Goal: Information Seeking & Learning: Learn about a topic

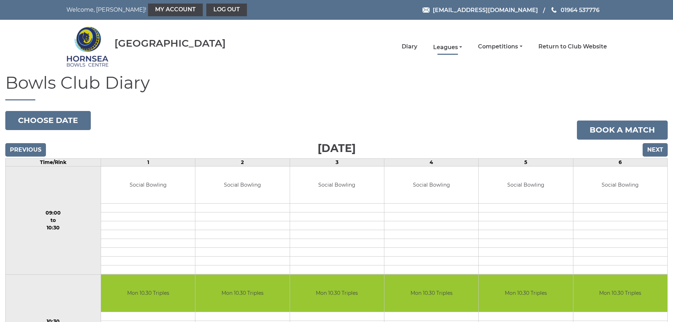
click at [460, 49] on link "Leagues" at bounding box center [447, 47] width 29 height 8
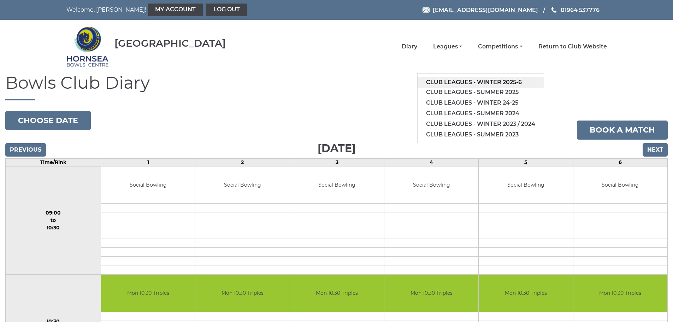
click at [490, 82] on link "Club leagues - Winter 2025-6" at bounding box center [480, 82] width 126 height 11
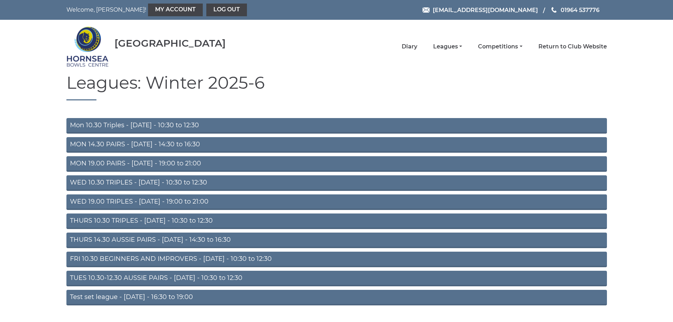
scroll to position [19, 0]
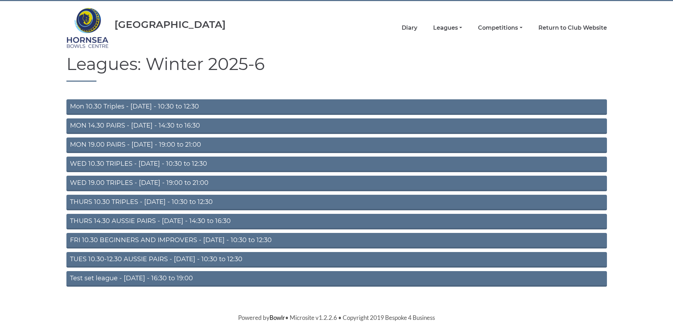
click at [131, 106] on link "Mon 10.30 Triples - Monday - 10:30 to 12:30" at bounding box center [336, 107] width 540 height 16
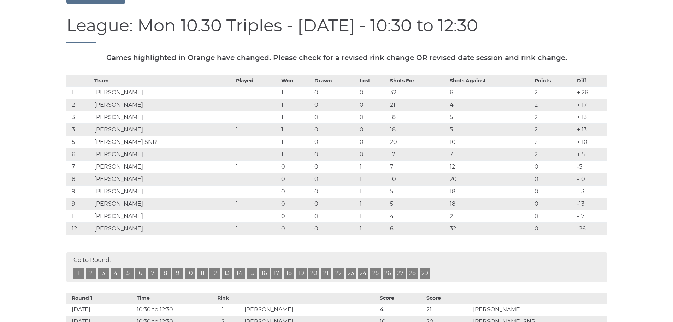
scroll to position [71, 0]
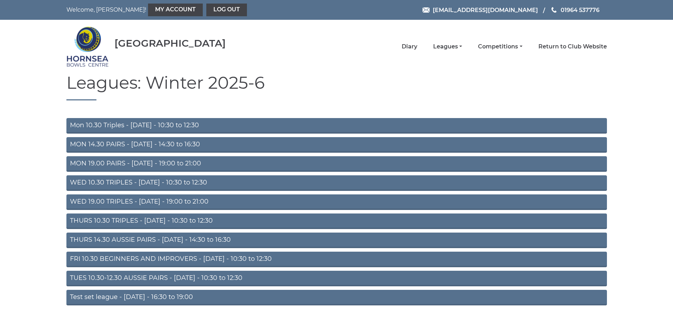
scroll to position [19, 0]
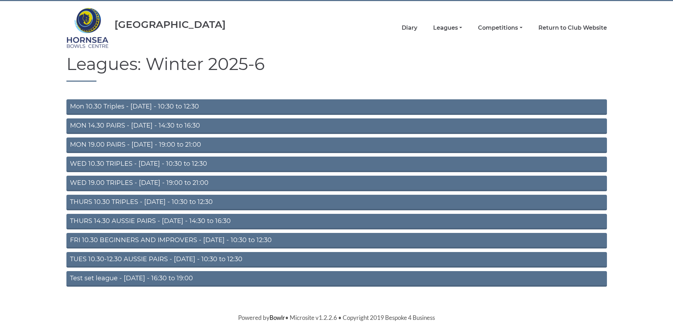
click at [125, 125] on link "MON 14.30 PAIRS - Monday - 14:30 to 16:30" at bounding box center [336, 126] width 540 height 16
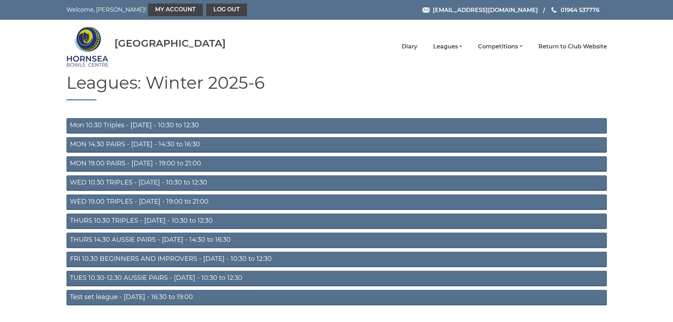
scroll to position [19, 0]
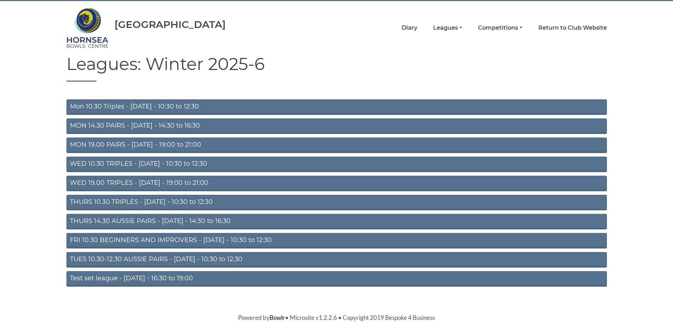
click at [149, 126] on link "MON 14.30 PAIRS - [DATE] - 14:30 to 16:30" at bounding box center [336, 126] width 540 height 16
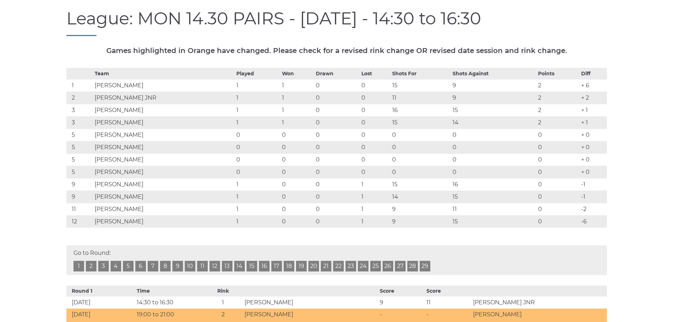
scroll to position [71, 0]
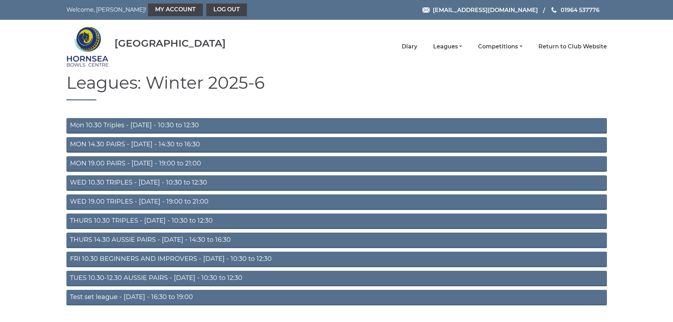
scroll to position [19, 0]
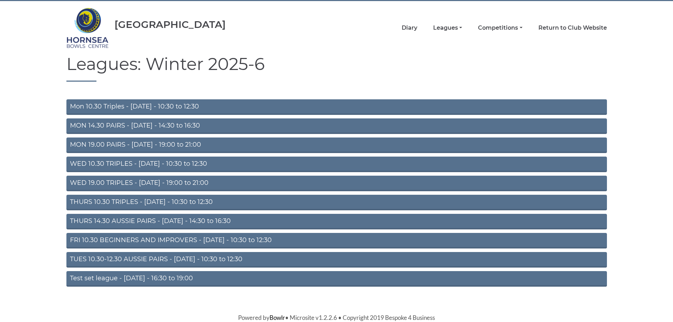
click at [151, 221] on link "THURS 14.30 AUSSIE PAIRS - [DATE] - 14:30 to 16:30" at bounding box center [336, 222] width 540 height 16
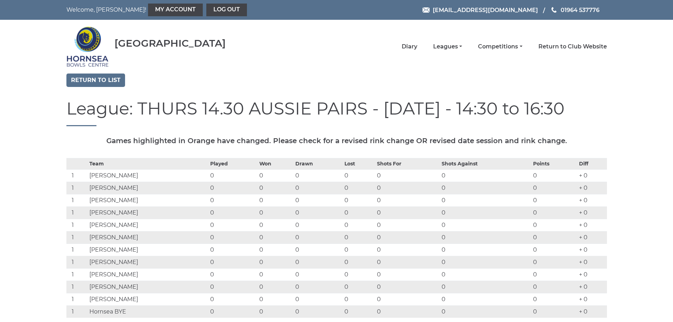
scroll to position [35, 0]
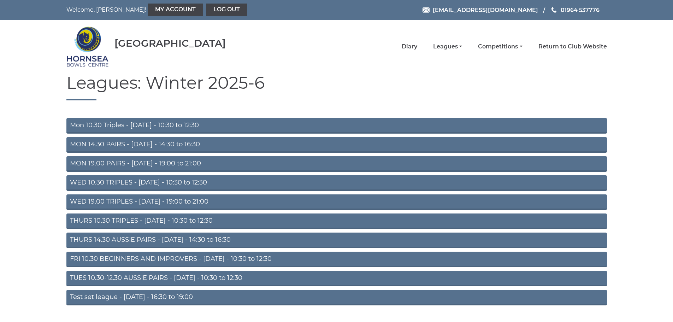
scroll to position [19, 0]
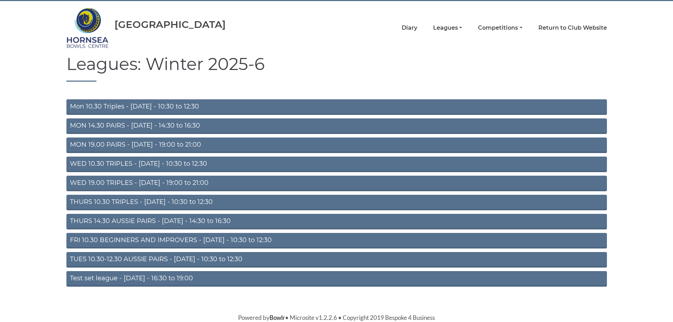
click at [165, 236] on link "FRI 10.30 BEGINNERS AND IMPROVERS - [DATE] - 10:30 to 12:30" at bounding box center [336, 241] width 540 height 16
